Goal: Transaction & Acquisition: Purchase product/service

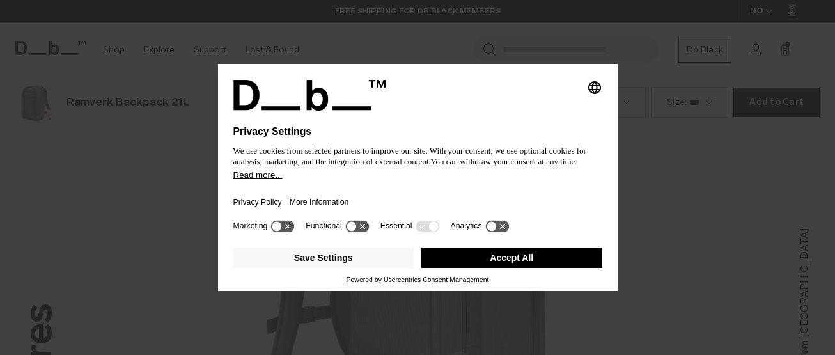
scroll to position [1419, 0]
